Goal: Transaction & Acquisition: Purchase product/service

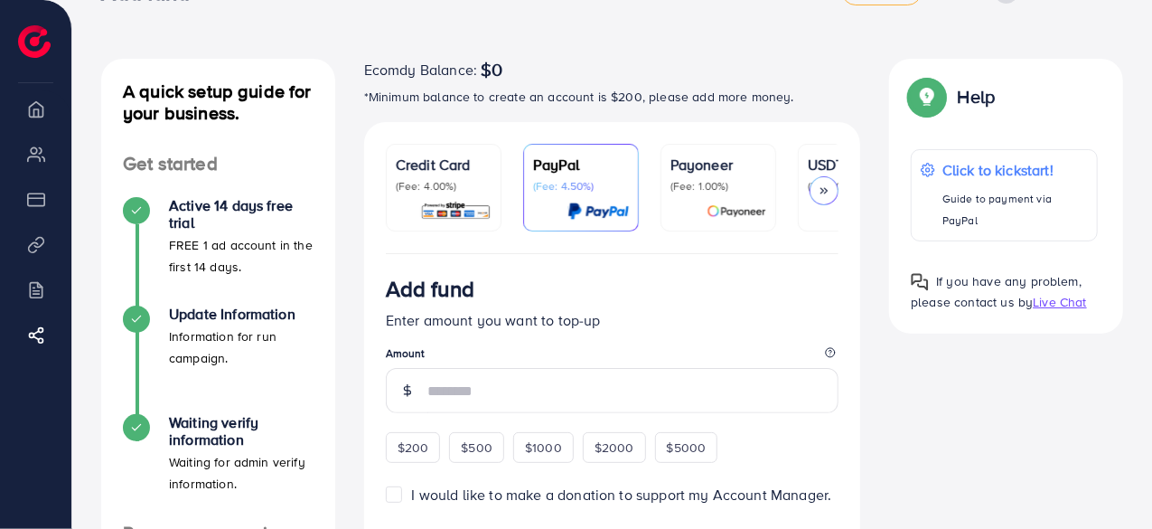
scroll to position [60, 0]
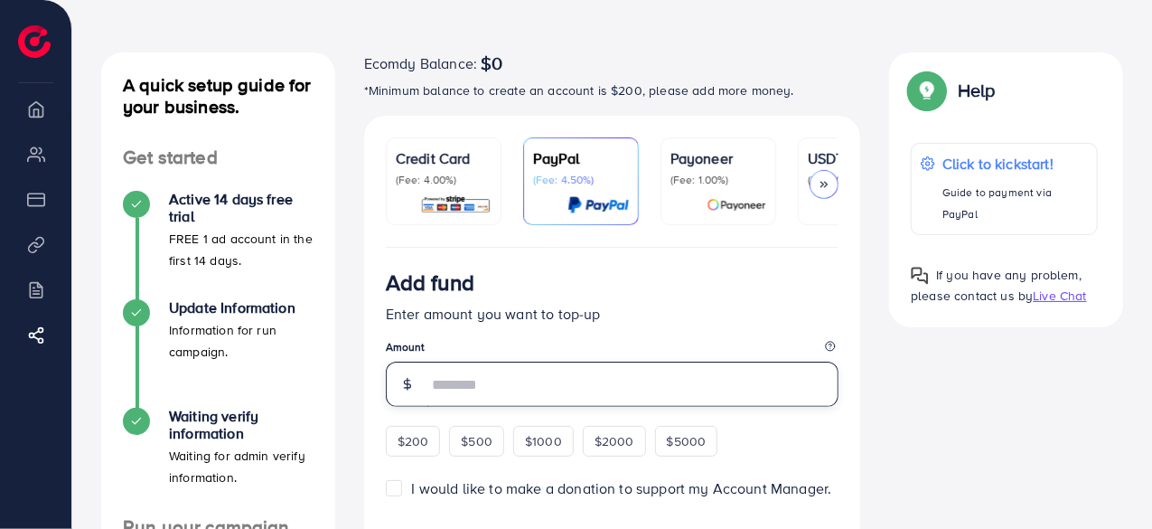
click at [482, 377] on input "number" at bounding box center [633, 383] width 412 height 45
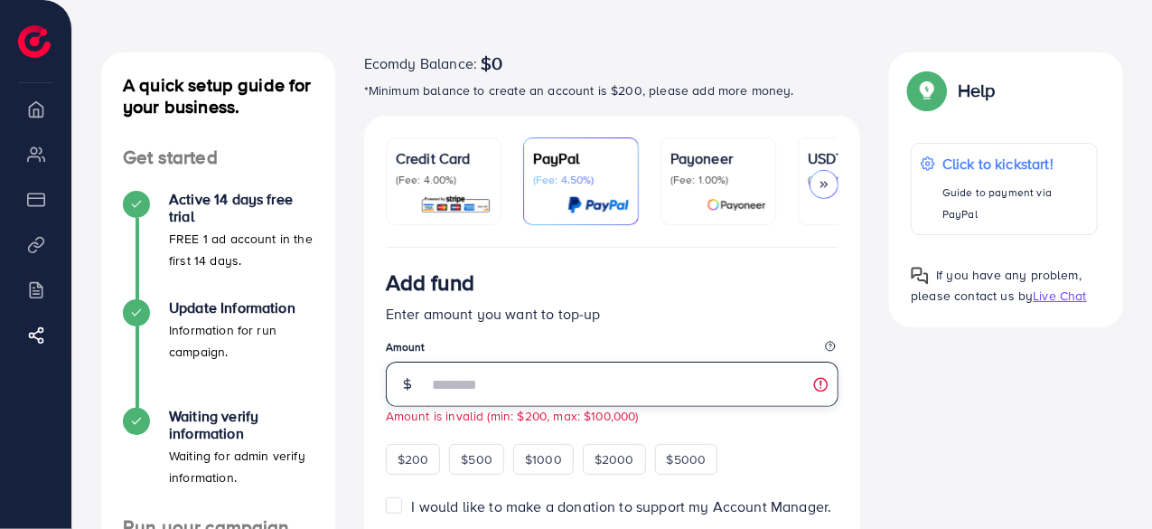
type input "**"
click at [592, 351] on legend "Amount" at bounding box center [613, 350] width 454 height 23
drag, startPoint x: 540, startPoint y: 391, endPoint x: 349, endPoint y: 371, distance: 192.6
click at [350, 371] on div "Credit Card (Fee: 4.00%) PayPal (Fee: 4.50%) Payoneer (Fee: 1.00%) USDT (Fee: 0…" at bounding box center [613, 527] width 526 height 823
click at [764, 447] on div "Add fund Enter amount you want to top-up Amount ** Amount is invalid (min: $200…" at bounding box center [613, 371] width 454 height 205
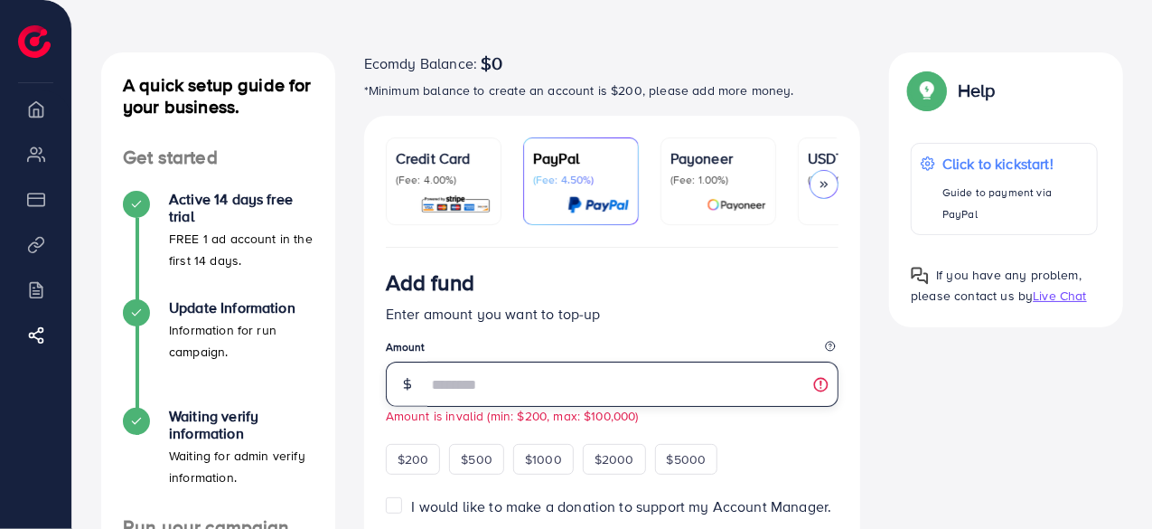
drag, startPoint x: 449, startPoint y: 387, endPoint x: 315, endPoint y: 355, distance: 137.4
click at [328, 375] on div "A quick setup guide for your business. Get started Active 14 days free trial FR…" at bounding box center [612, 522] width 1051 height 941
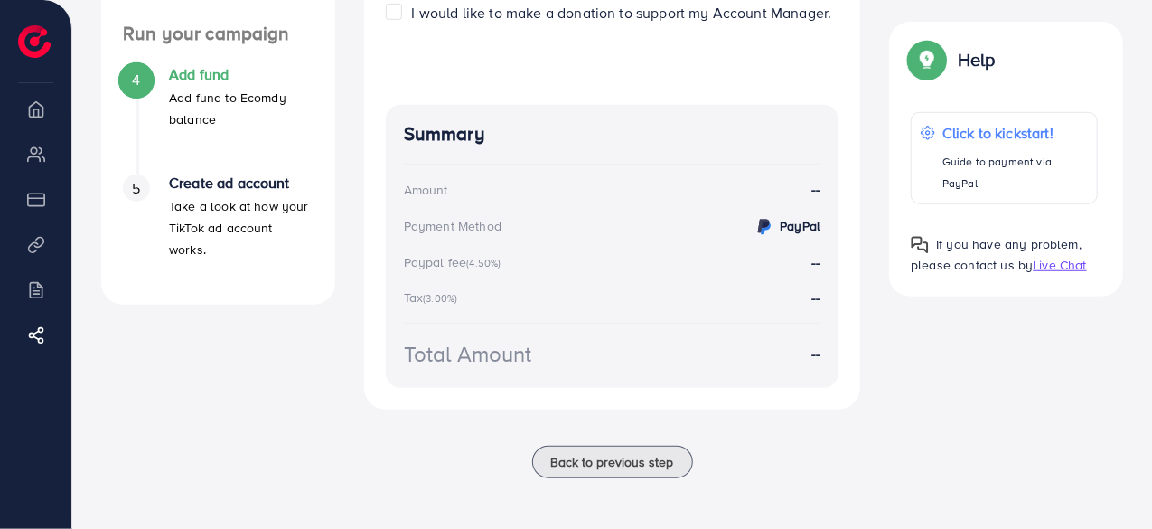
scroll to position [92, 0]
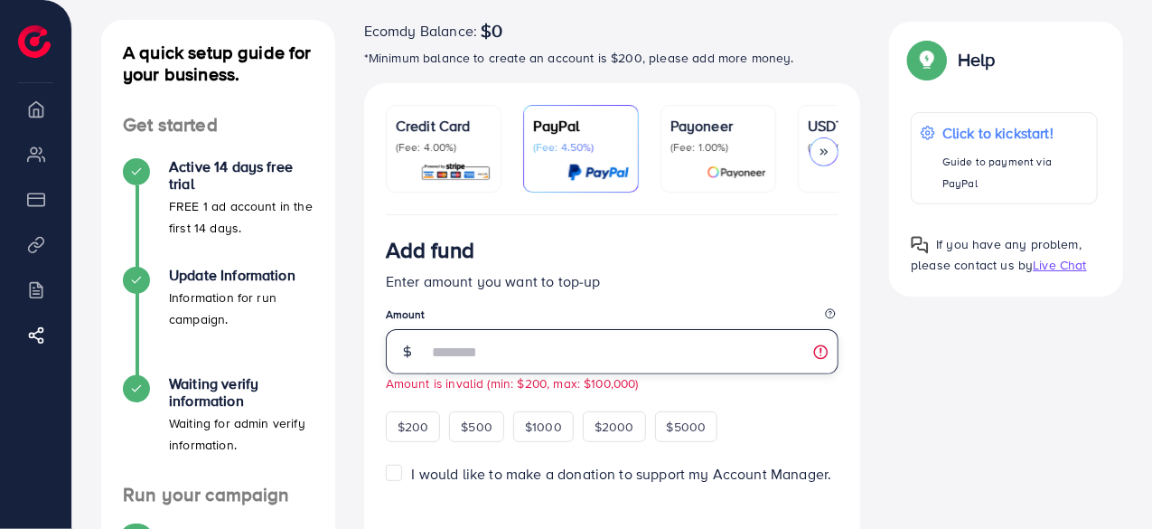
type input "**"
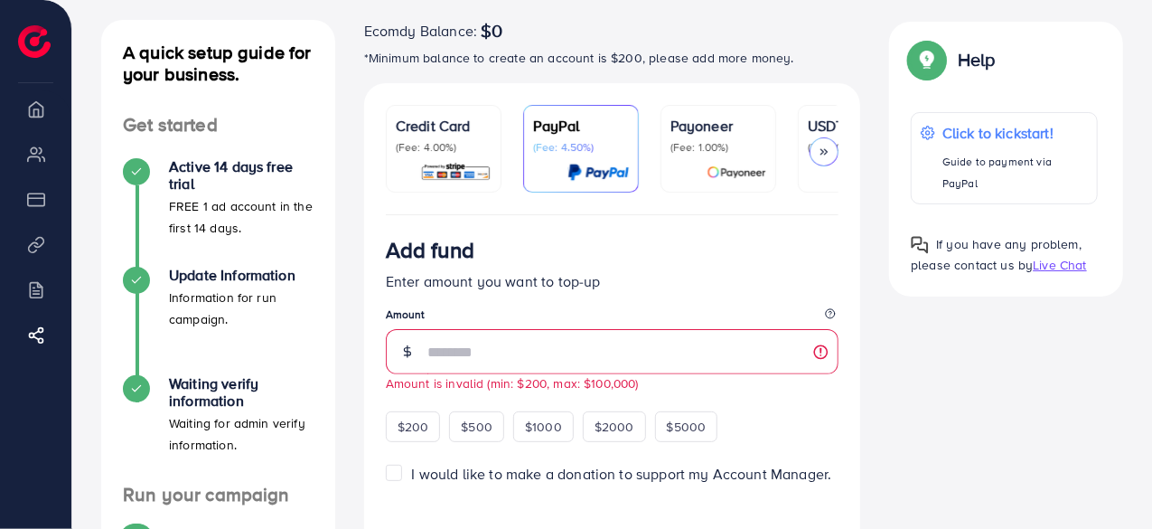
click at [518, 315] on legend "Amount" at bounding box center [613, 317] width 454 height 23
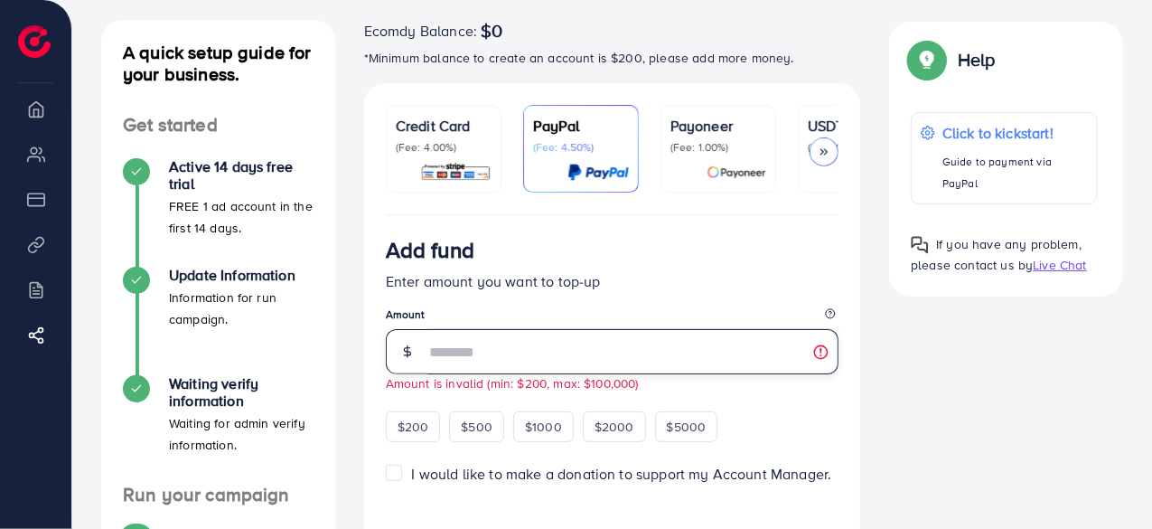
scroll to position [93, 0]
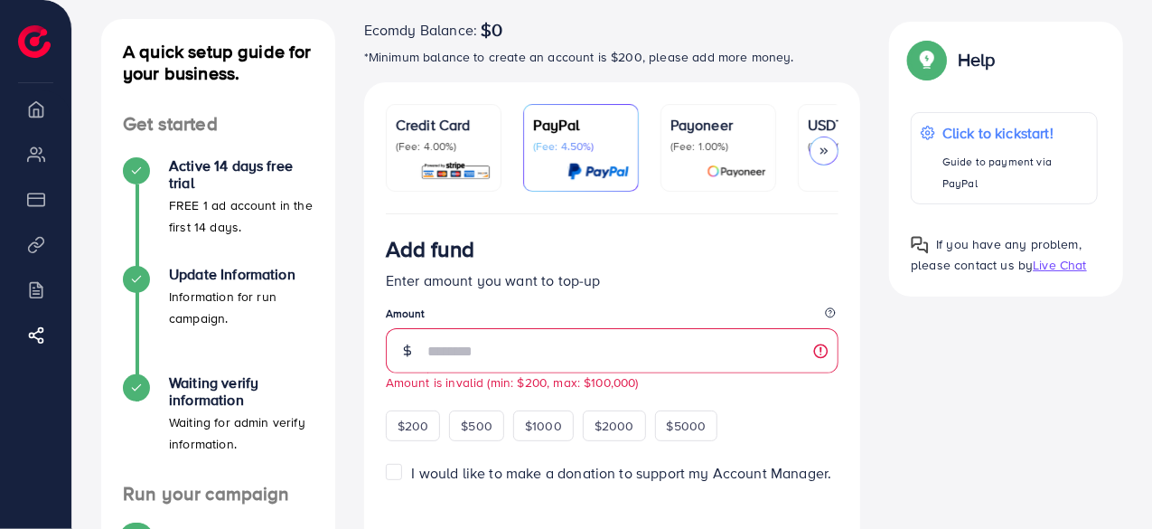
click at [414, 148] on p "(Fee: 4.00%)" at bounding box center [444, 146] width 96 height 14
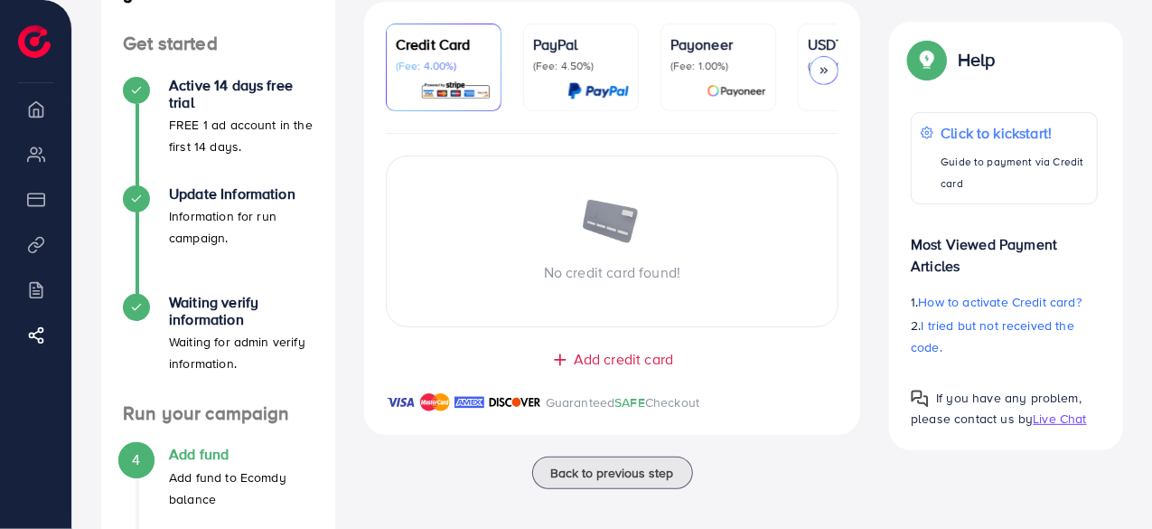
scroll to position [165, 0]
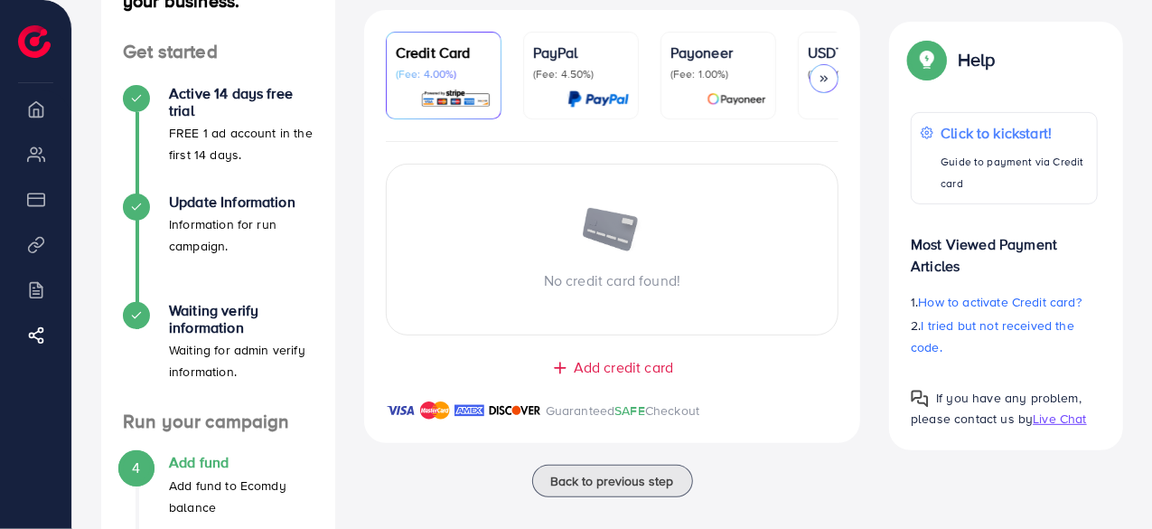
click at [609, 369] on span "Add credit card" at bounding box center [623, 367] width 99 height 21
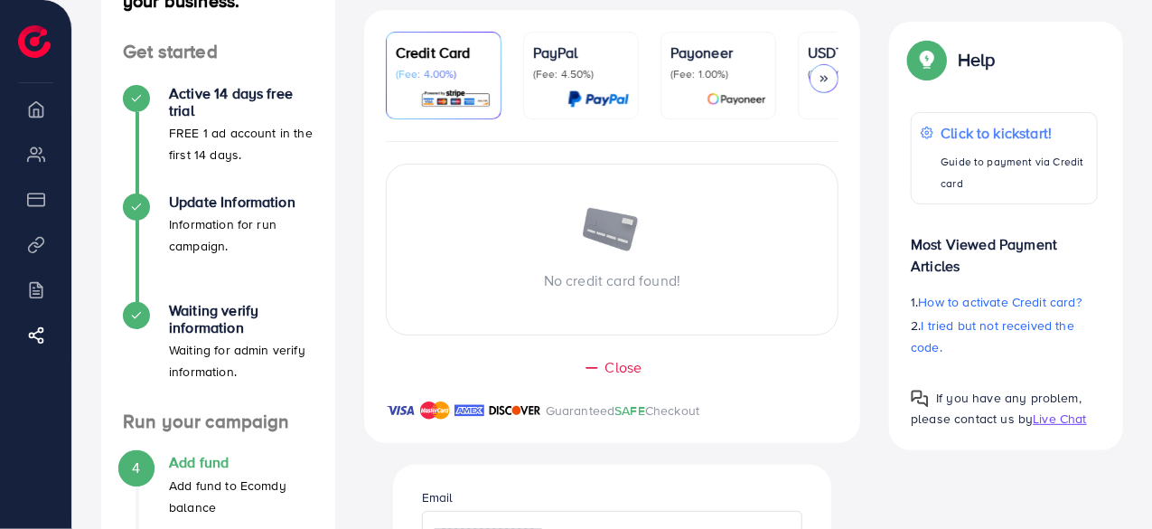
click at [613, 295] on div "No credit card found!" at bounding box center [613, 250] width 454 height 172
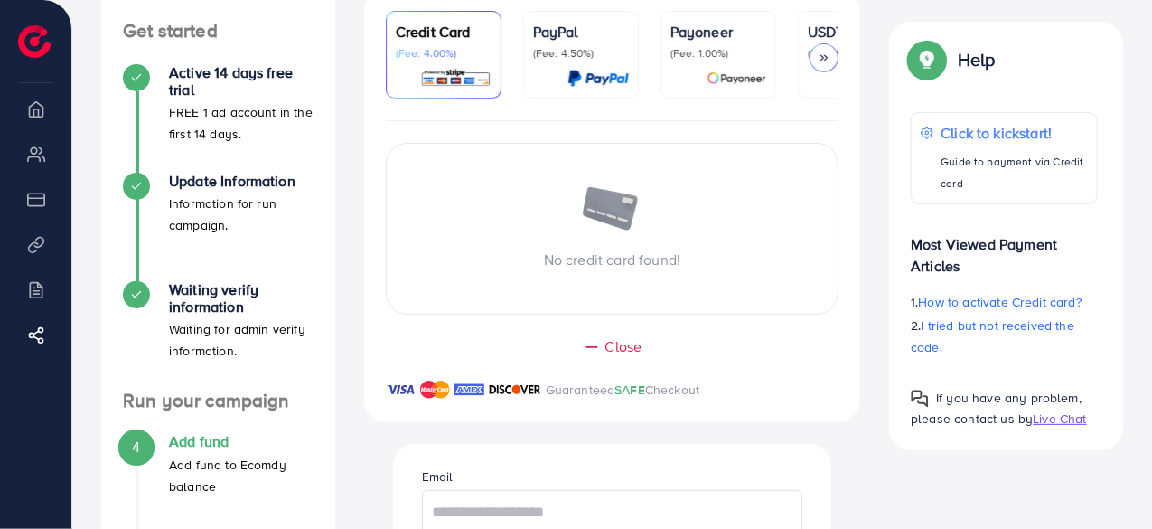
scroll to position [649, 0]
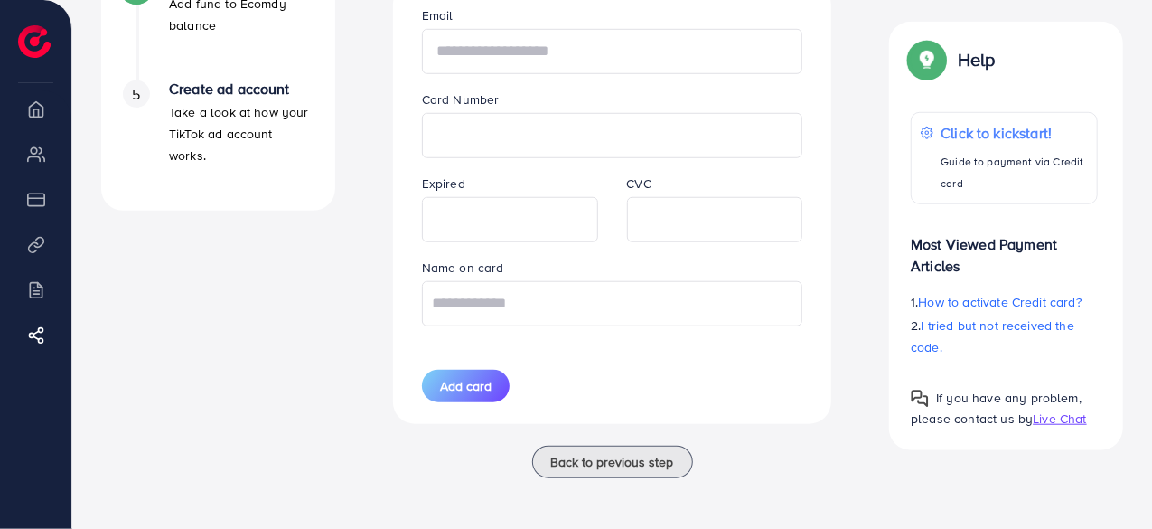
click at [546, 51] on input "text" at bounding box center [612, 51] width 381 height 45
type input "**********"
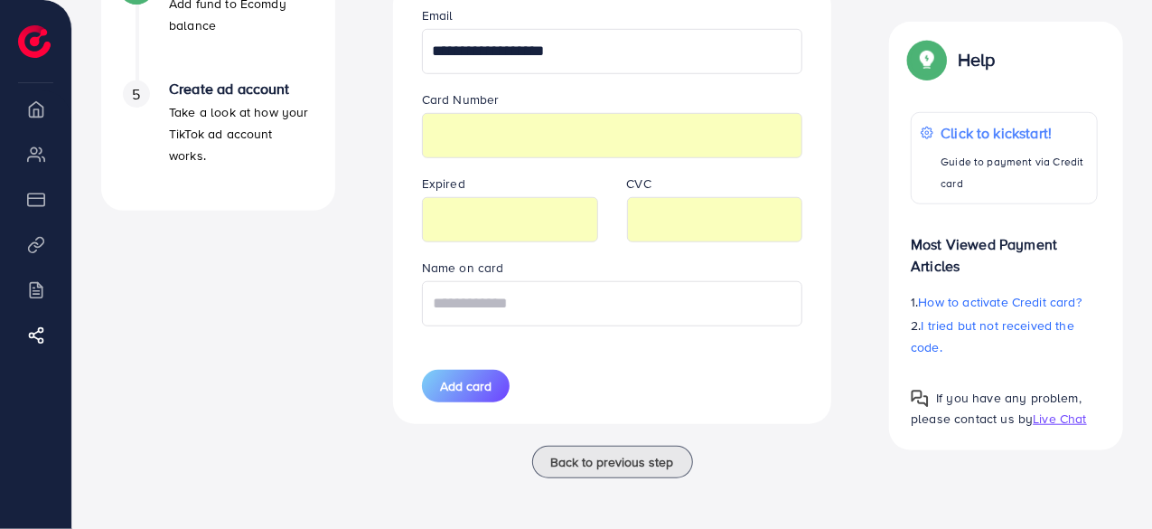
type input "**********"
click at [477, 378] on span "Add card" at bounding box center [465, 386] width 51 height 18
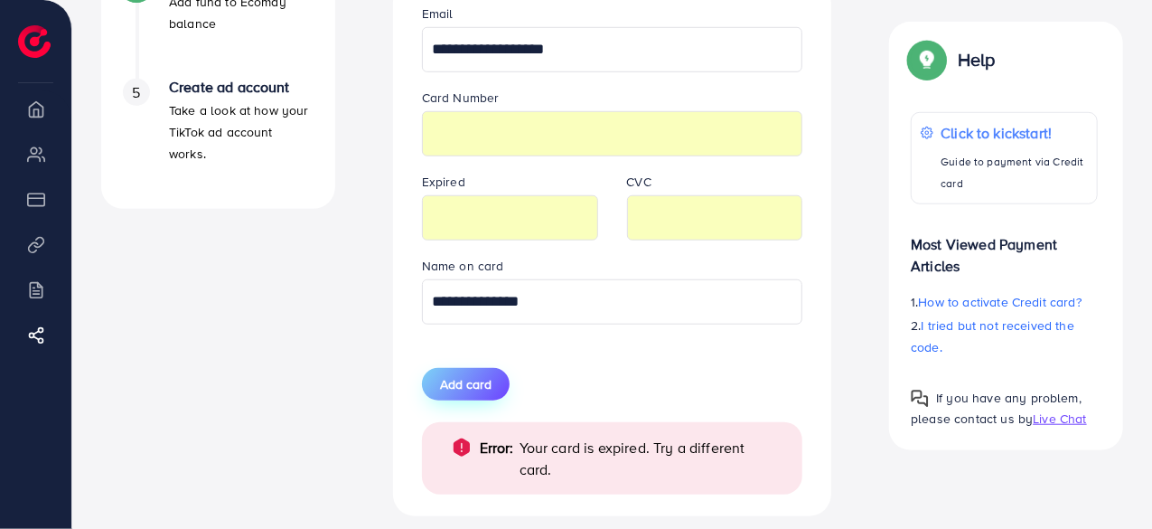
click at [475, 389] on span "Add card" at bounding box center [465, 384] width 51 height 18
click at [462, 388] on span "Add card" at bounding box center [465, 384] width 51 height 18
click at [357, 106] on div "**********" at bounding box center [613, 32] width 526 height 1011
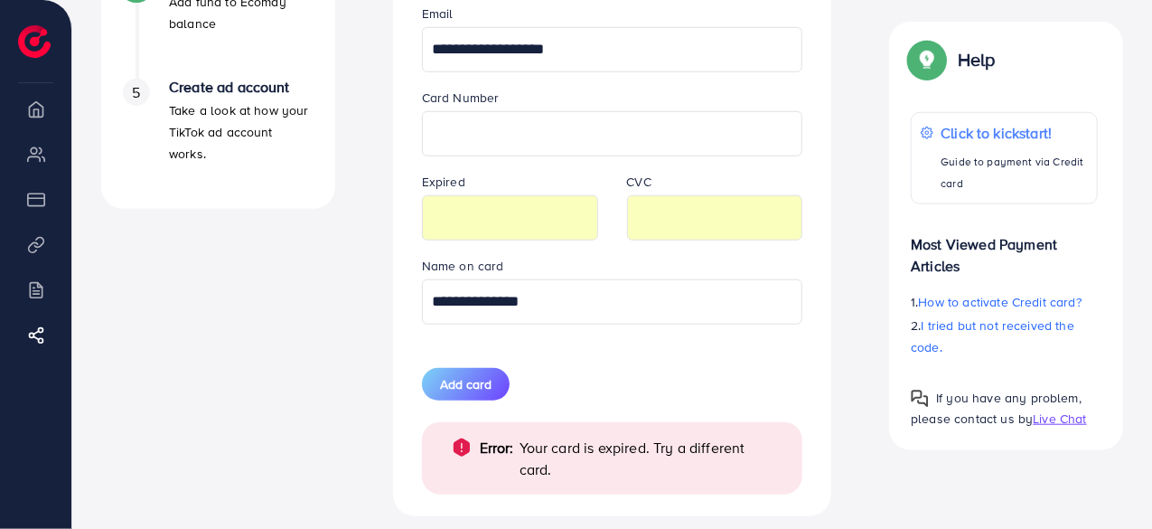
click at [570, 194] on div "Expired" at bounding box center [509, 206] width 205 height 70
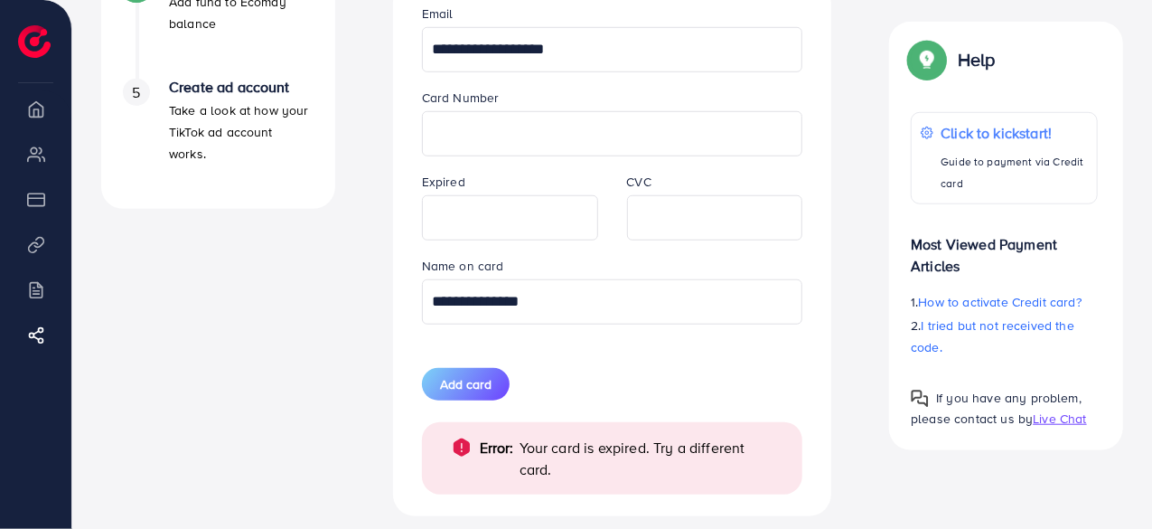
click at [582, 341] on div "**********" at bounding box center [612, 248] width 410 height 534
drag, startPoint x: 578, startPoint y: 293, endPoint x: 334, endPoint y: 263, distance: 245.8
click at [334, 263] on div "A quick setup guide for your business. Get started Active 14 days free trial FR…" at bounding box center [612, 27] width 1051 height 1128
click at [452, 382] on span "Add card" at bounding box center [465, 384] width 51 height 18
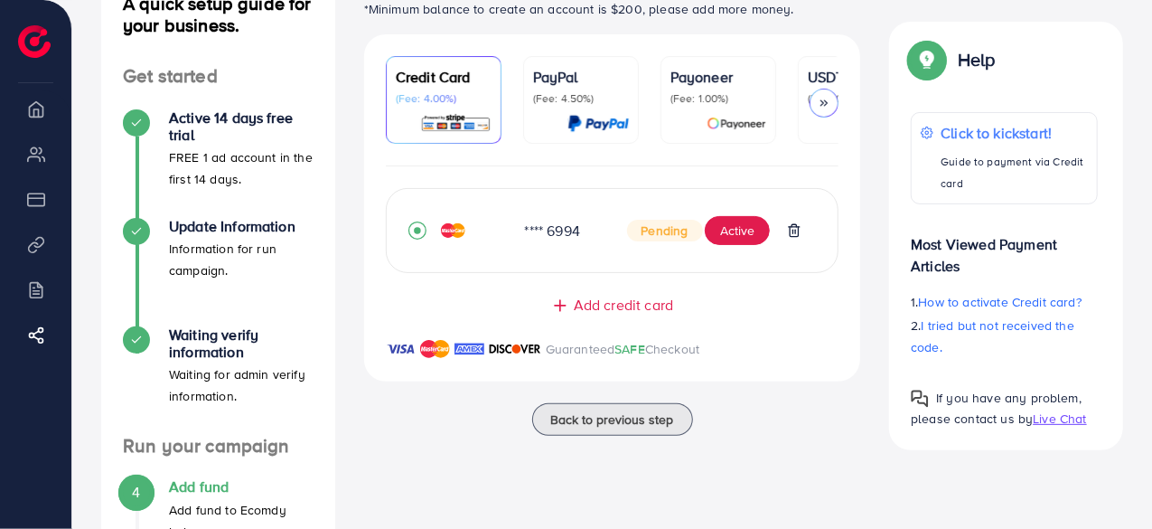
scroll to position [129, 0]
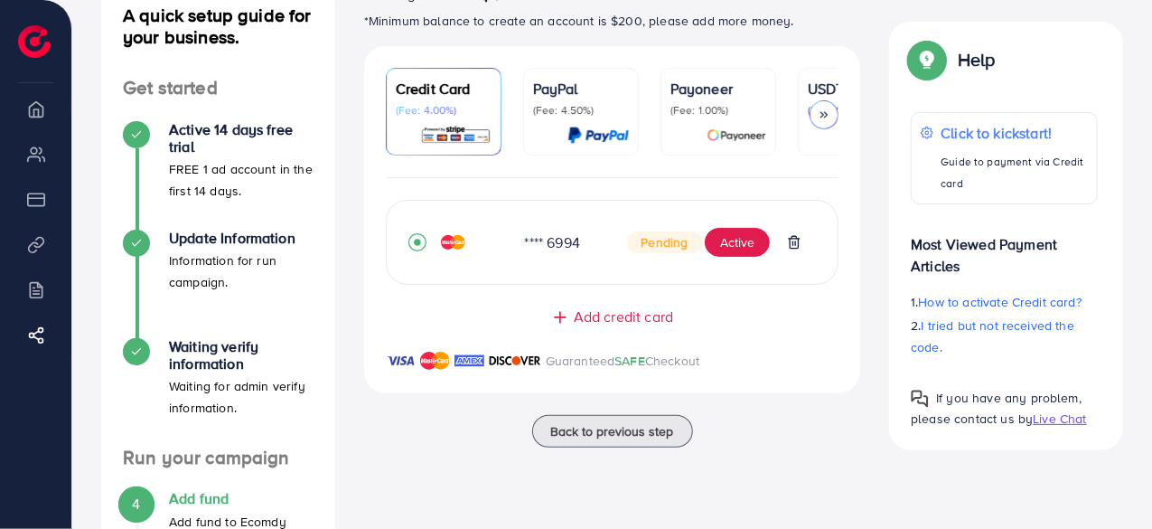
click at [422, 250] on icon "record circle" at bounding box center [417, 242] width 18 height 18
click at [417, 243] on icon "record circle" at bounding box center [417, 242] width 7 height 7
click at [759, 241] on button "Active" at bounding box center [737, 242] width 65 height 29
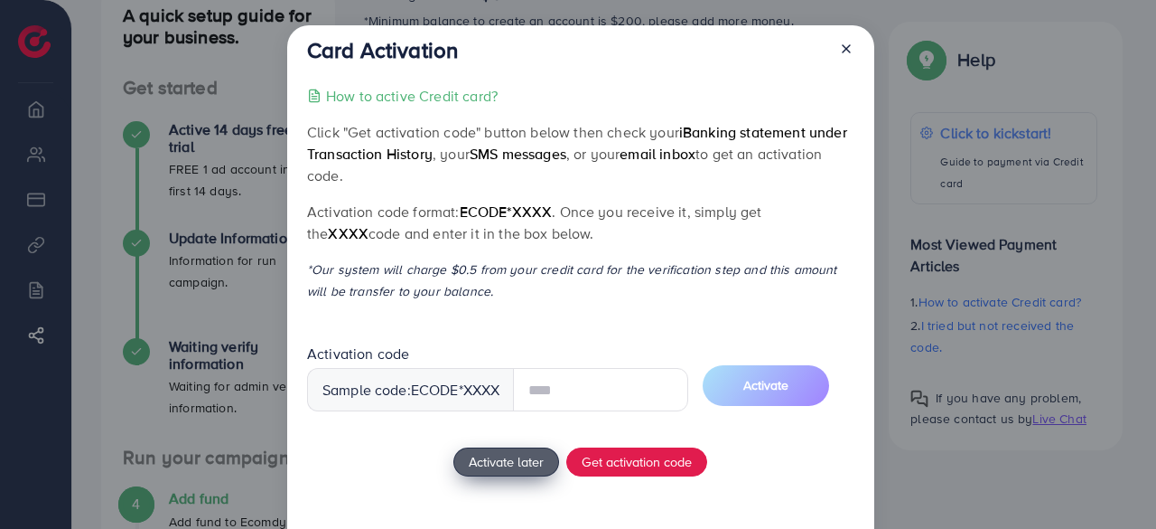
click at [524, 464] on div "How to active Credit card? Click "Get activation code" button below then check …" at bounding box center [580, 331] width 547 height 492
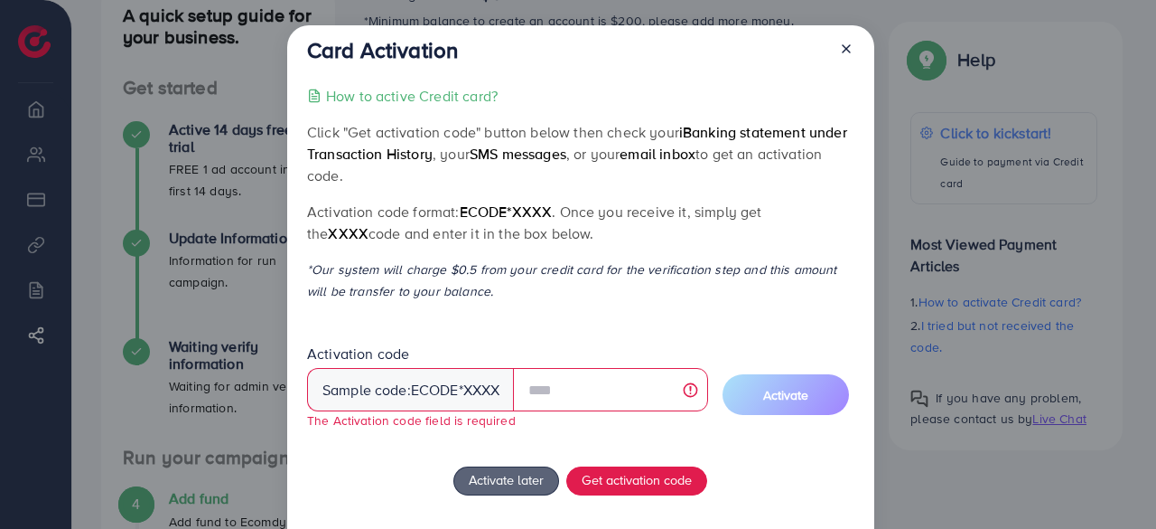
click at [835, 48] on div at bounding box center [839, 53] width 29 height 33
click at [840, 48] on icon at bounding box center [846, 49] width 14 height 14
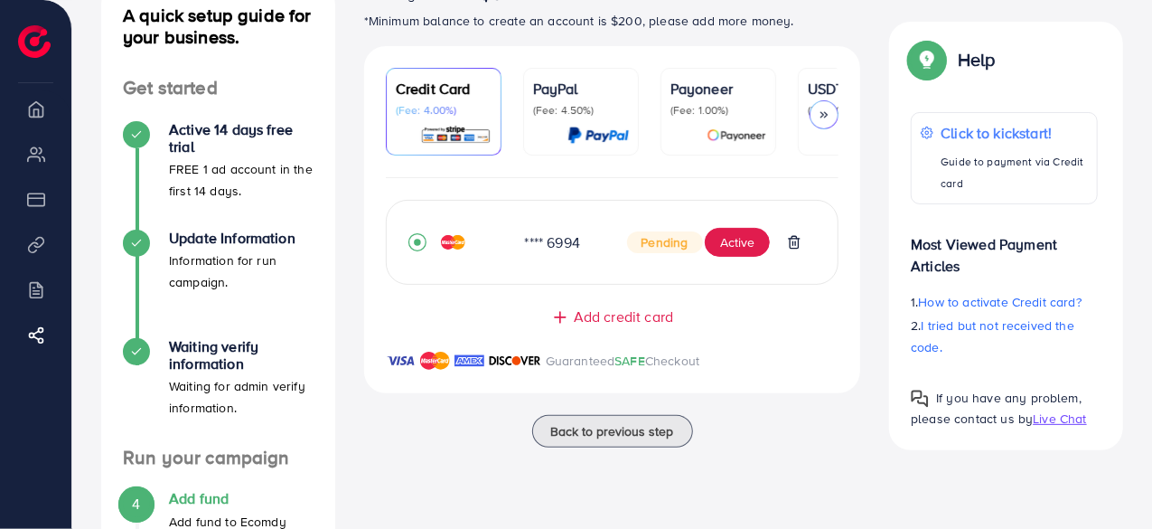
click at [818, 115] on icon at bounding box center [824, 114] width 13 height 13
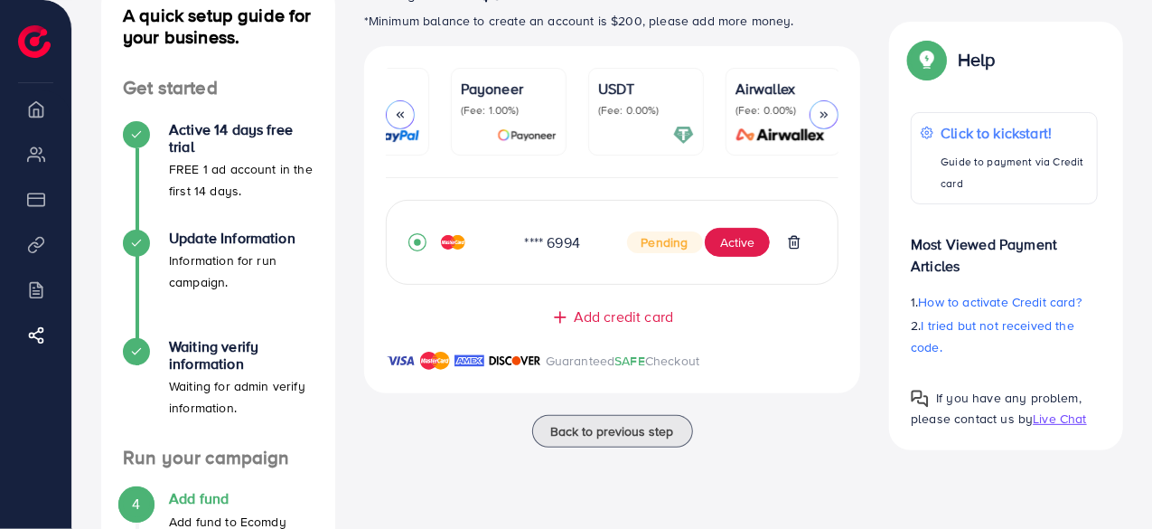
scroll to position [0, 211]
click at [389, 117] on div at bounding box center [400, 114] width 29 height 29
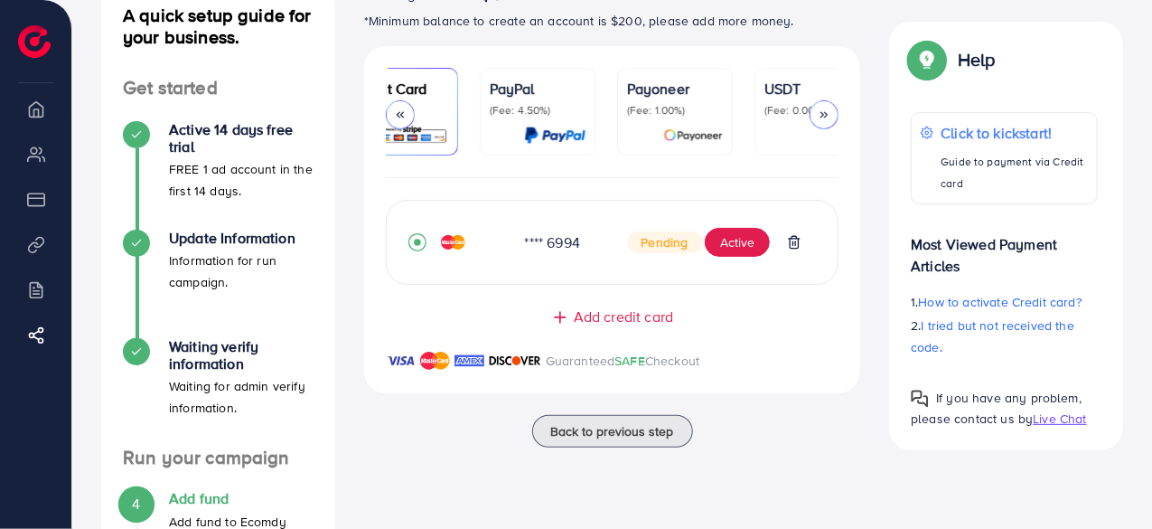
scroll to position [0, 0]
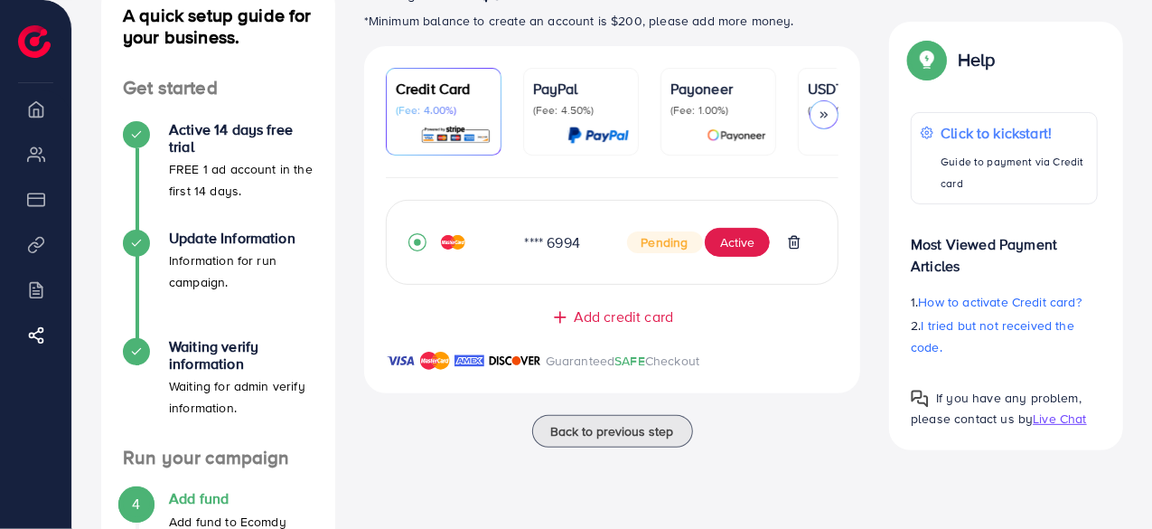
click at [814, 91] on p "USDT" at bounding box center [856, 89] width 96 height 22
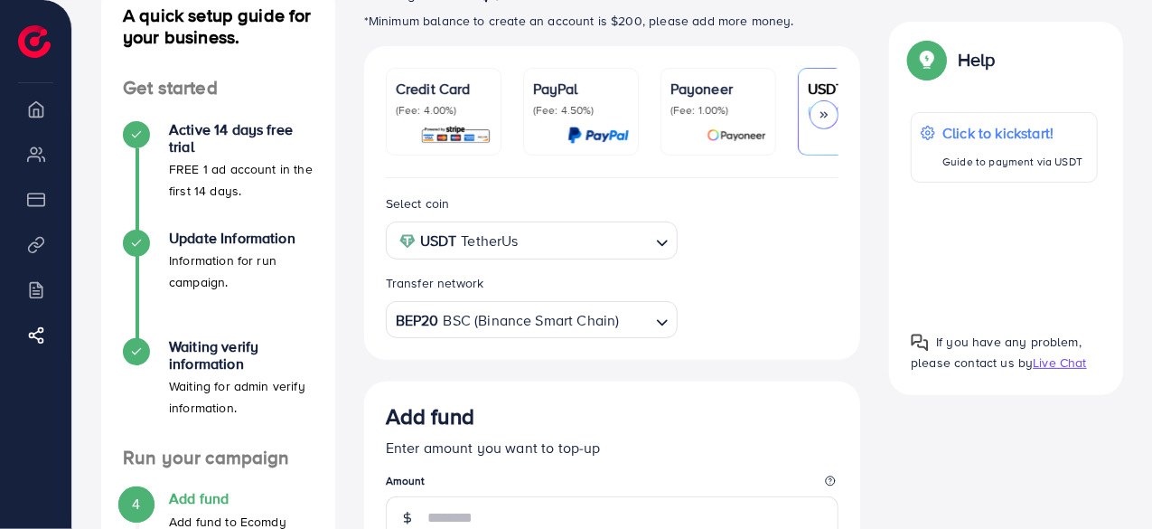
click at [585, 234] on input "Search for option" at bounding box center [587, 241] width 126 height 28
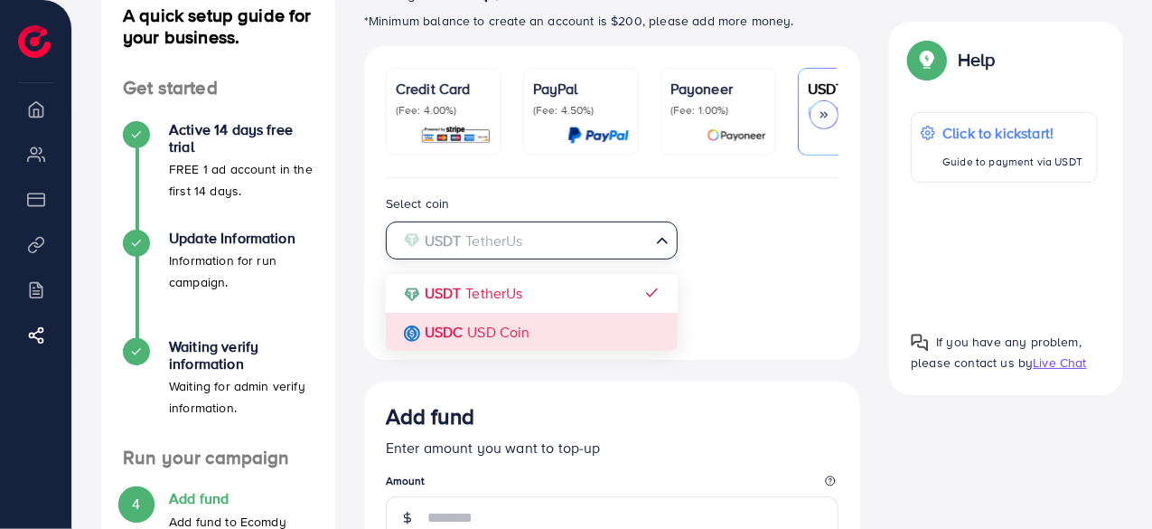
click at [515, 333] on div "Select coin USDT TetherUs Loading... USDT TetherUs USDC USD Coin Transfer netwo…" at bounding box center [612, 264] width 482 height 145
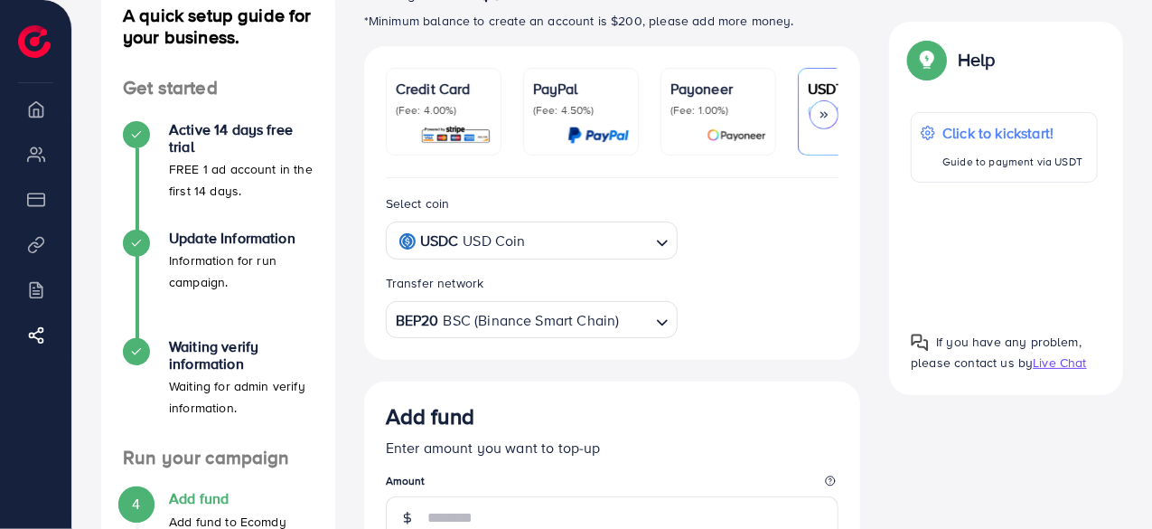
click at [567, 317] on div "BEP20 BSC (Binance Smart Chain)" at bounding box center [521, 319] width 259 height 32
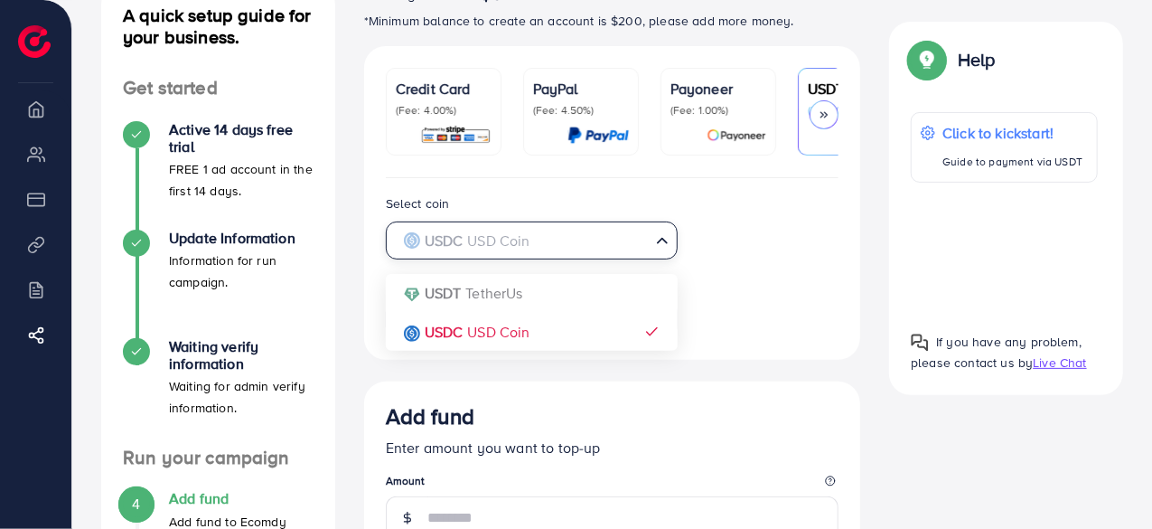
click at [547, 227] on div "USDC USD Coin" at bounding box center [521, 239] width 259 height 32
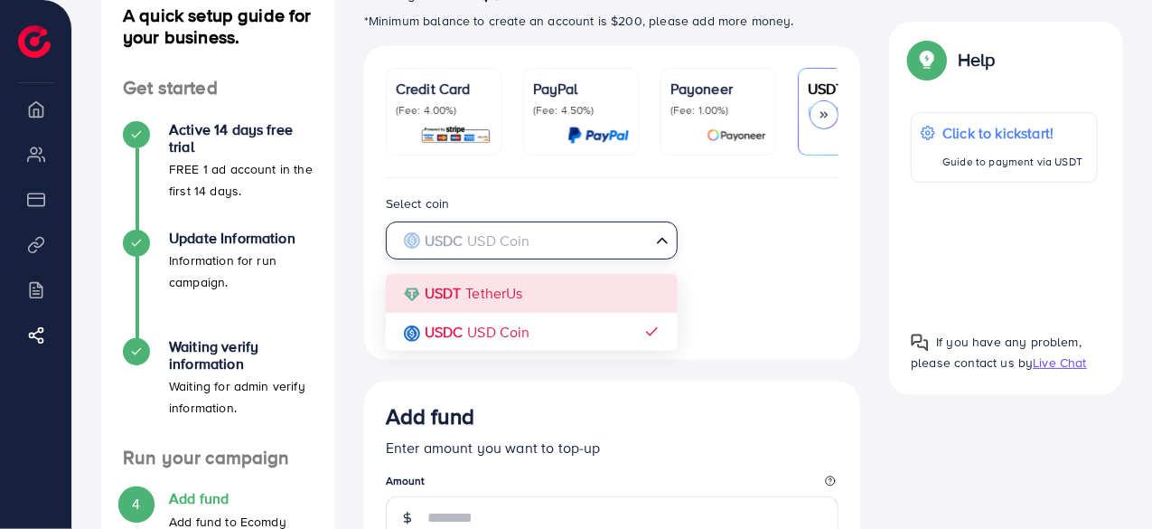
click at [527, 310] on div "Select coin USDC USD Coin Loading... USDT TetherUs USDC USD Coin Transfer netwo…" at bounding box center [612, 264] width 482 height 145
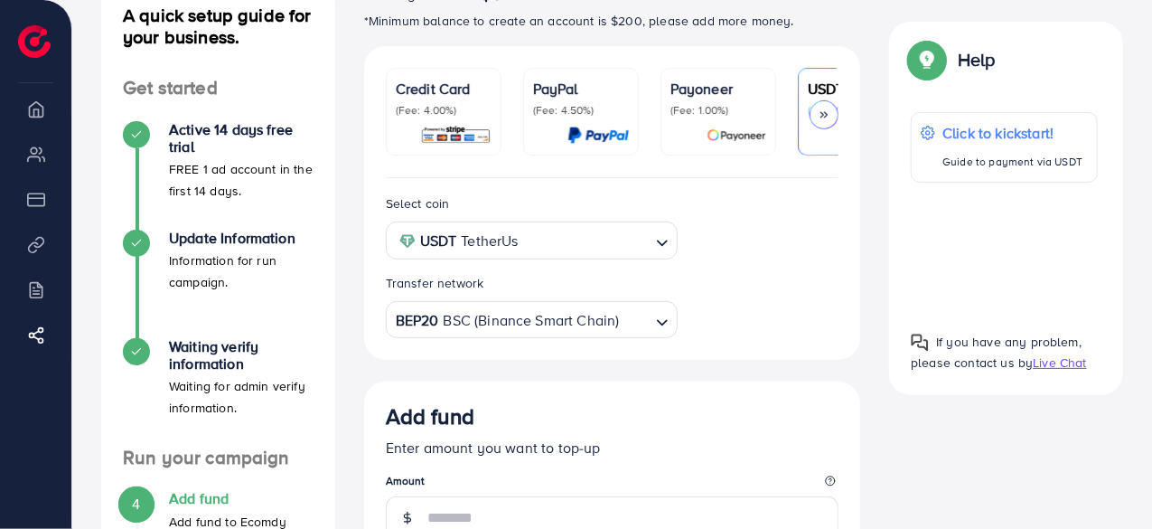
click at [537, 315] on div "BEP20 BSC (Binance Smart Chain)" at bounding box center [521, 319] width 259 height 32
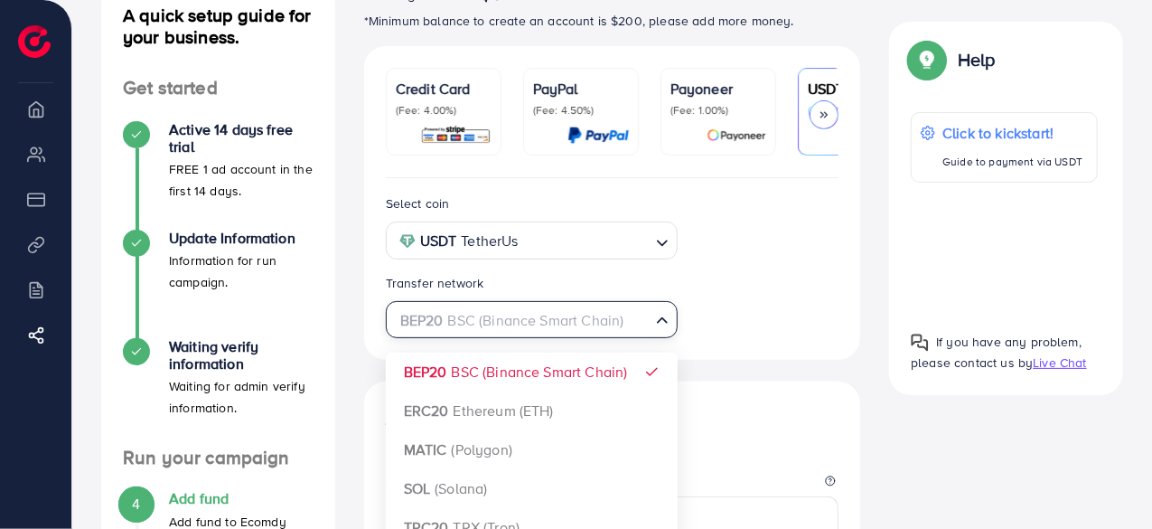
click at [537, 315] on input "Search for option" at bounding box center [522, 320] width 256 height 28
click at [744, 255] on div "Select coin USDT TetherUs Loading... Transfer network BEP20 BSC (Binance Smart …" at bounding box center [612, 264] width 482 height 145
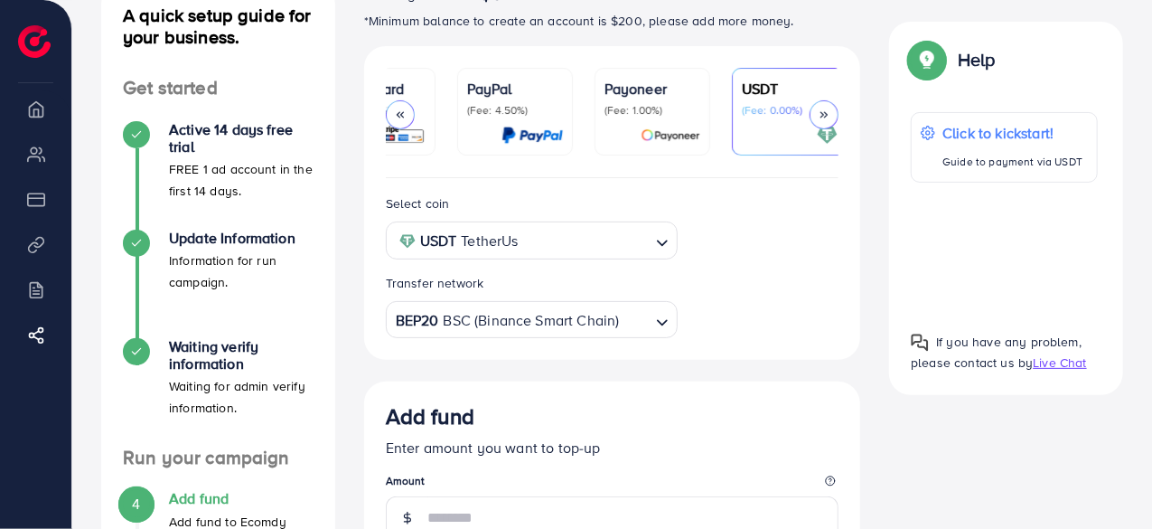
scroll to position [0, 211]
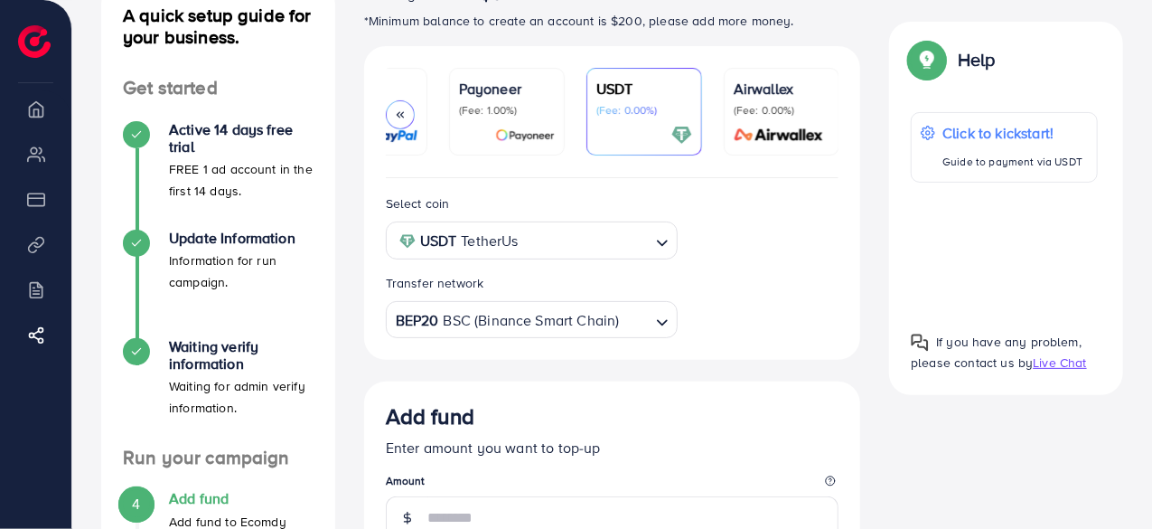
click at [825, 295] on div "Select coin USDT TetherUs Loading... Transfer network BEP20 BSC (Binance Smart …" at bounding box center [612, 264] width 482 height 145
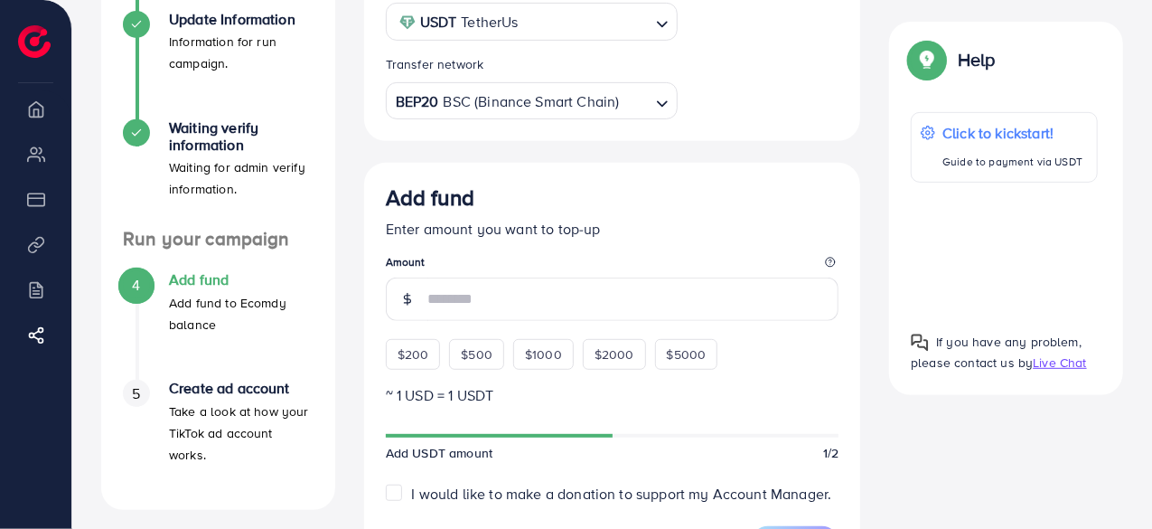
scroll to position [350, 0]
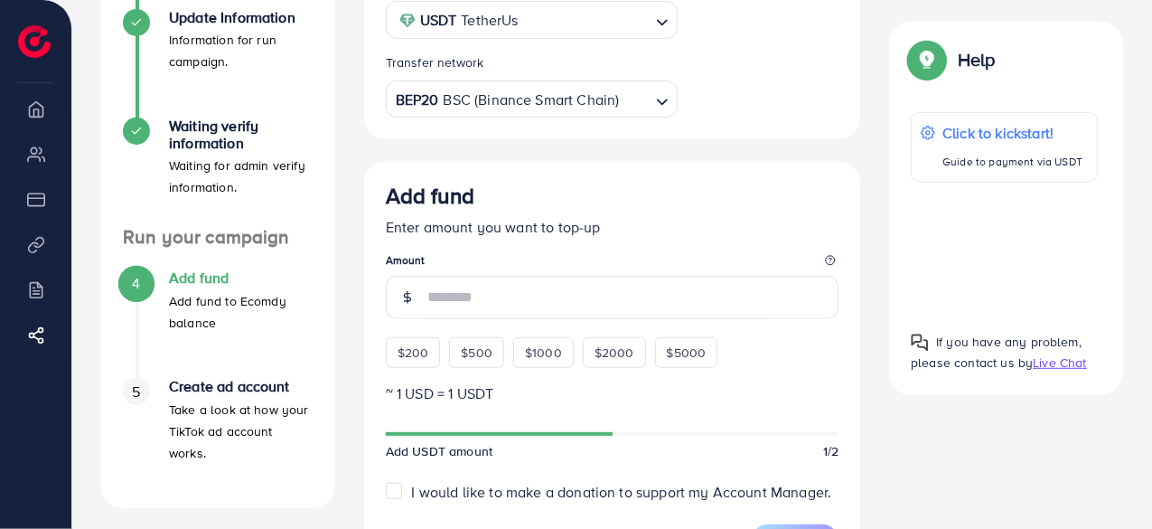
click at [439, 491] on span "I would like to make a donation to support my Account Manager." at bounding box center [622, 492] width 420 height 20
drag, startPoint x: 605, startPoint y: 426, endPoint x: 607, endPoint y: 402, distance: 23.6
click at [604, 427] on div at bounding box center [613, 434] width 454 height 16
drag, startPoint x: 524, startPoint y: 434, endPoint x: 754, endPoint y: 453, distance: 230.3
click at [775, 467] on form "Add fund Enter amount you want to top-up Amount $200 $500 $1000 $2000 $5000 ~ 1…" at bounding box center [613, 427] width 454 height 488
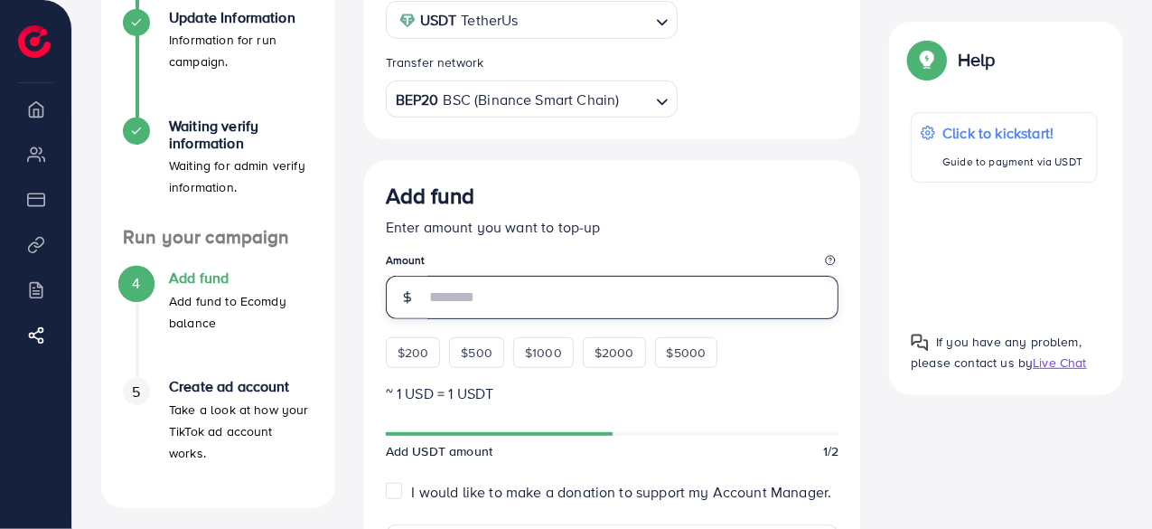
click at [510, 293] on input "number" at bounding box center [633, 297] width 412 height 43
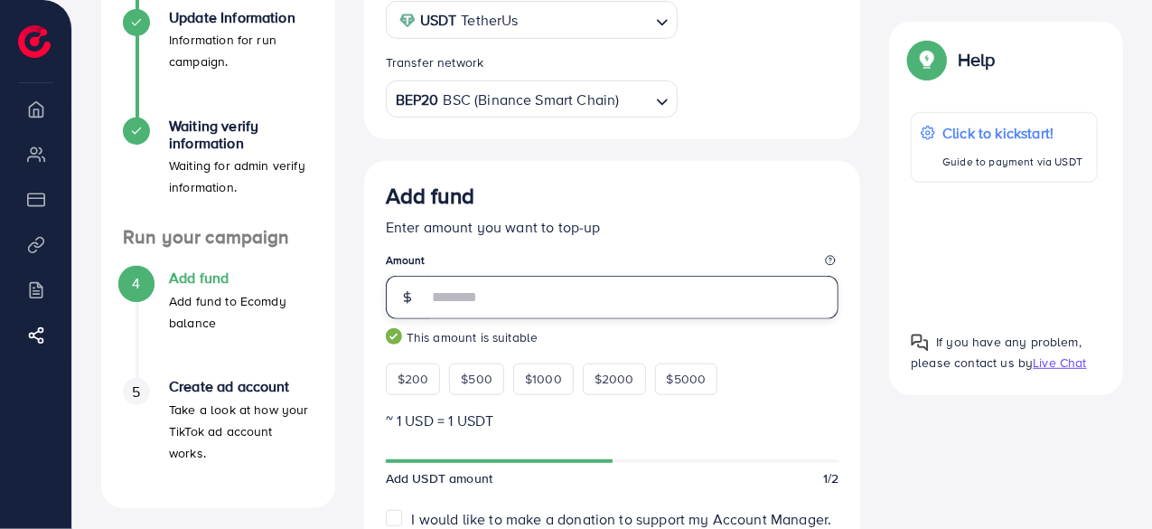
click at [545, 304] on input "****" at bounding box center [633, 297] width 412 height 43
drag, startPoint x: 523, startPoint y: 299, endPoint x: 284, endPoint y: 281, distance: 240.1
click at [284, 281] on div "A quick setup guide for your business. Get started Active 14 days free trial FR…" at bounding box center [612, 476] width 1051 height 1429
type input "****"
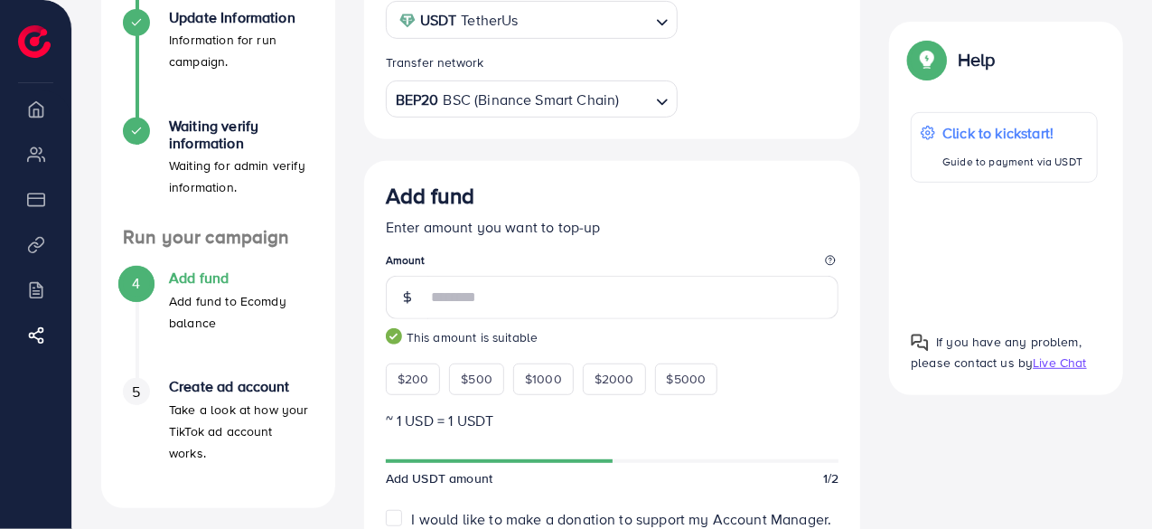
click at [755, 222] on p "Enter amount you want to top-up" at bounding box center [613, 227] width 454 height 22
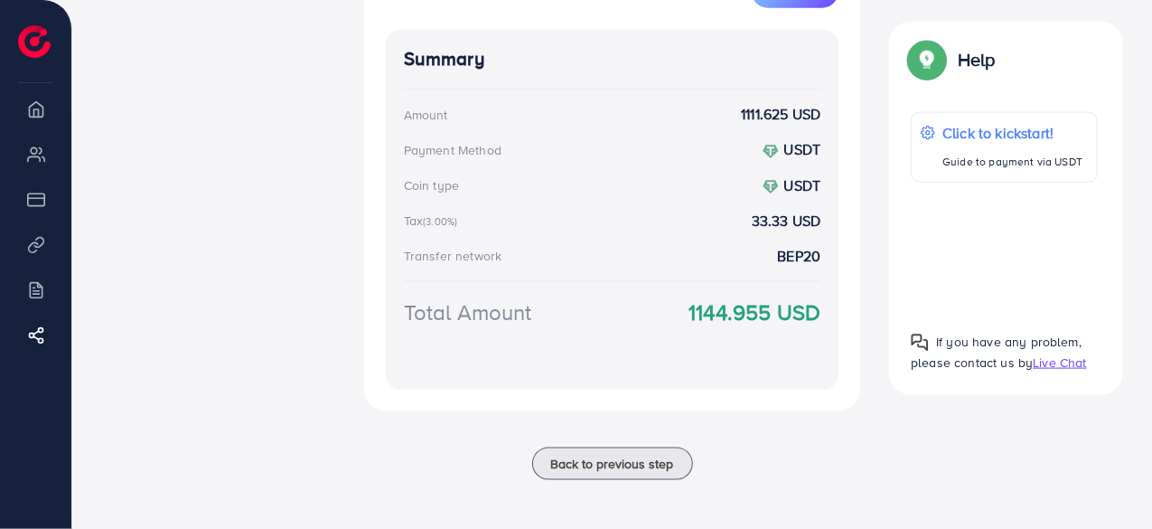
scroll to position [0, 0]
